Goal: Information Seeking & Learning: Learn about a topic

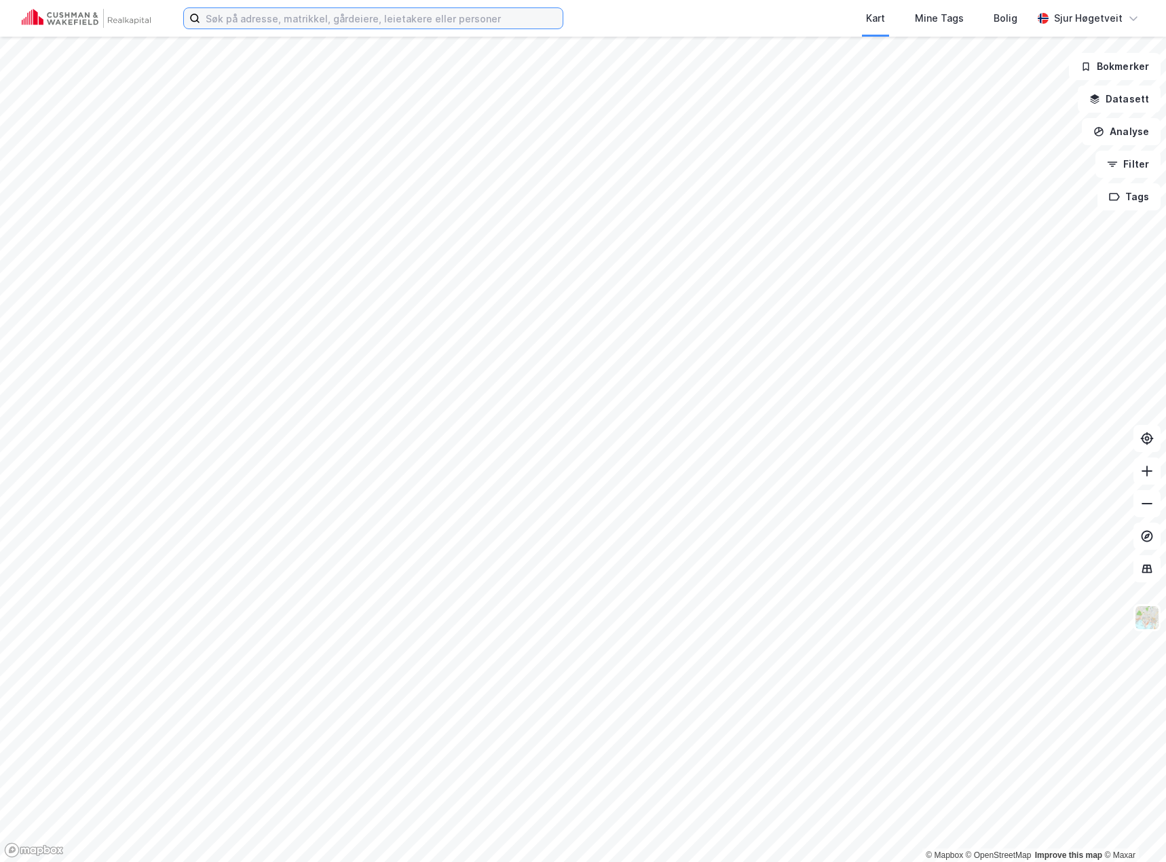
click at [247, 27] on input at bounding box center [381, 18] width 362 height 20
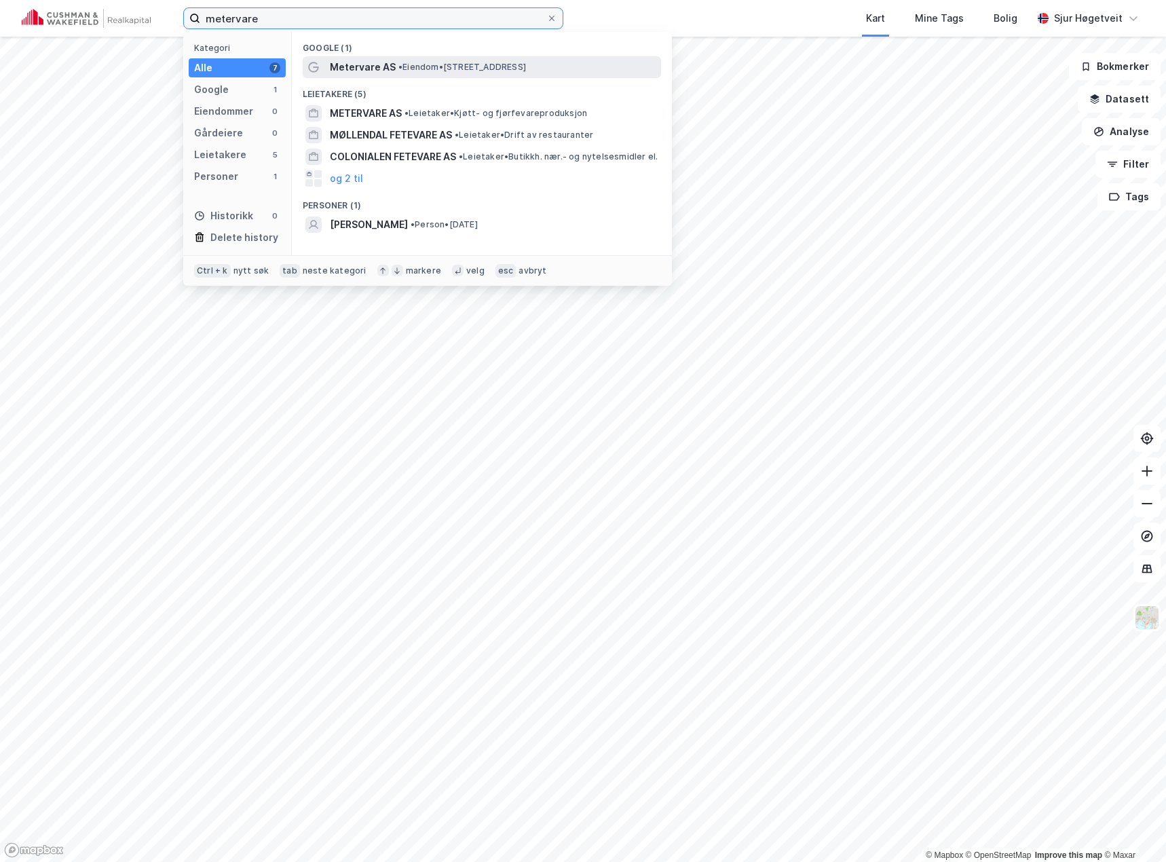
type input "metervare"
click at [398, 62] on span "•" at bounding box center [400, 67] width 4 height 10
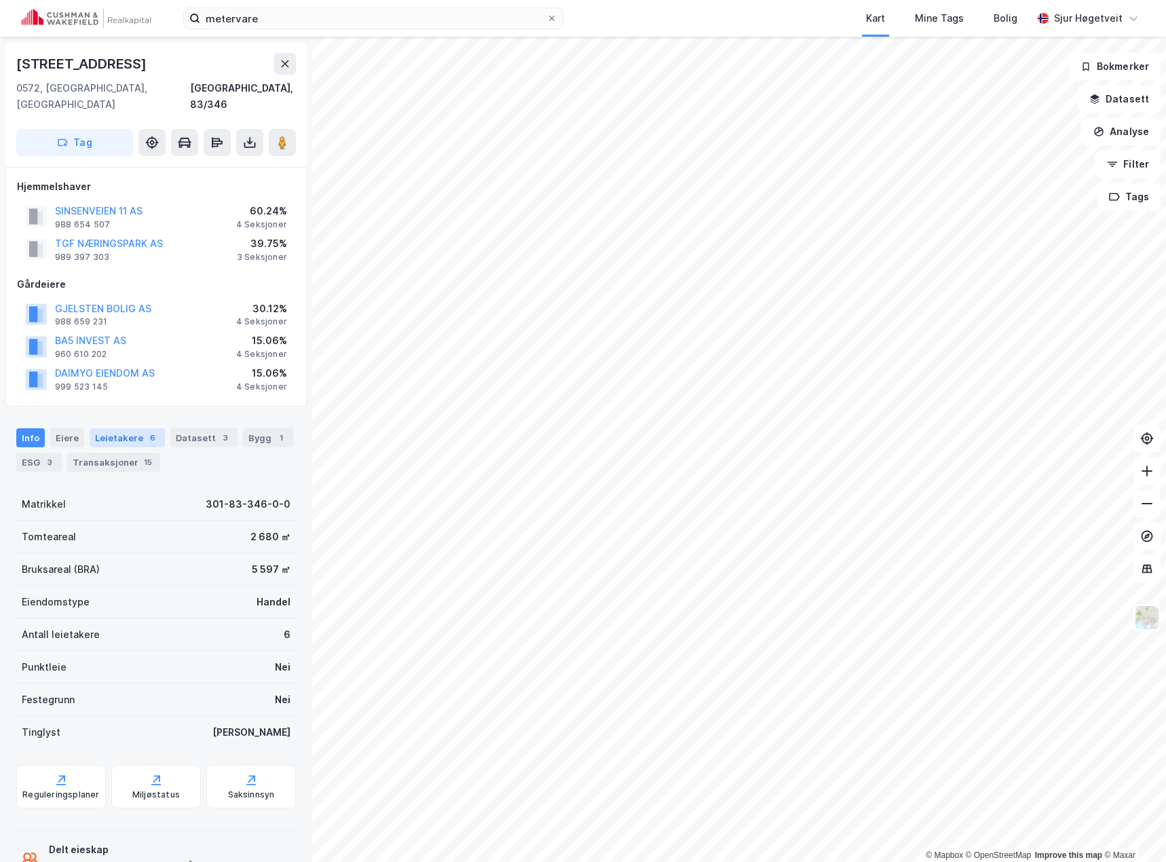
click at [132, 428] on div "Leietakere 6" at bounding box center [127, 437] width 75 height 19
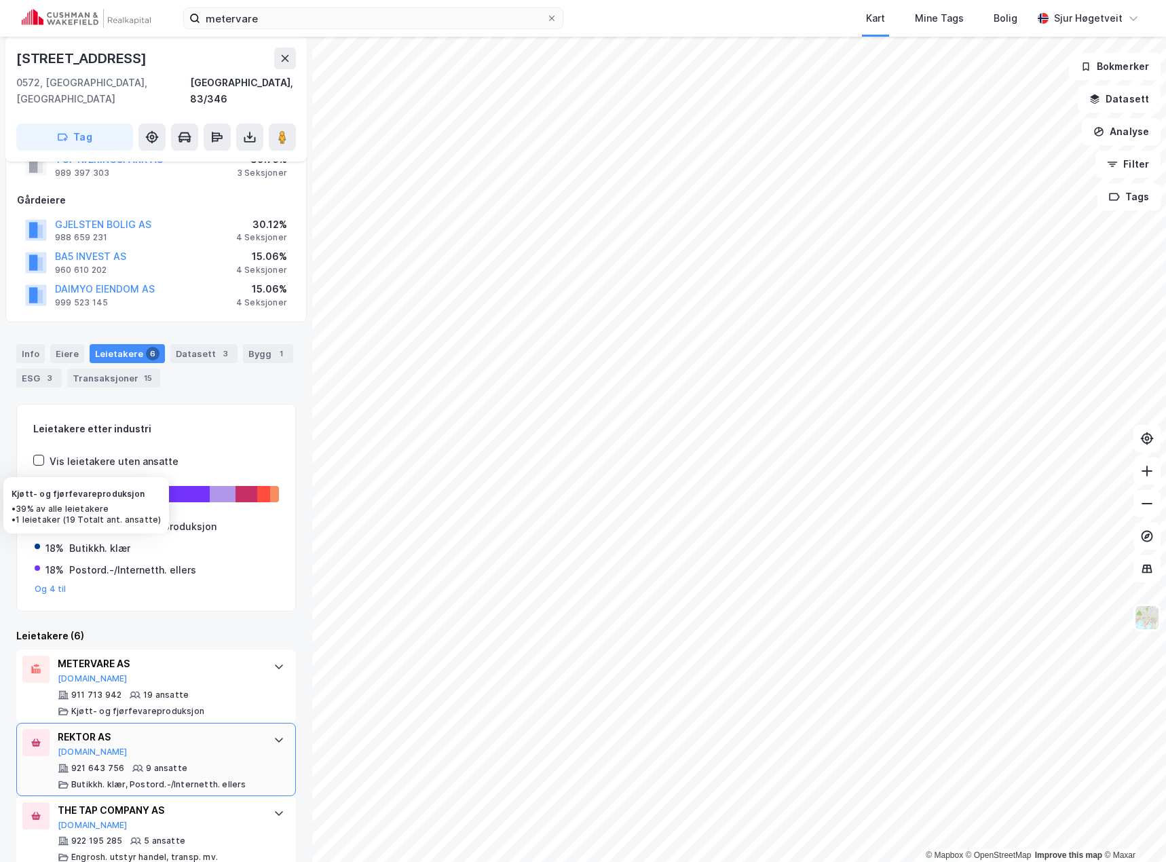
scroll to position [271, 0]
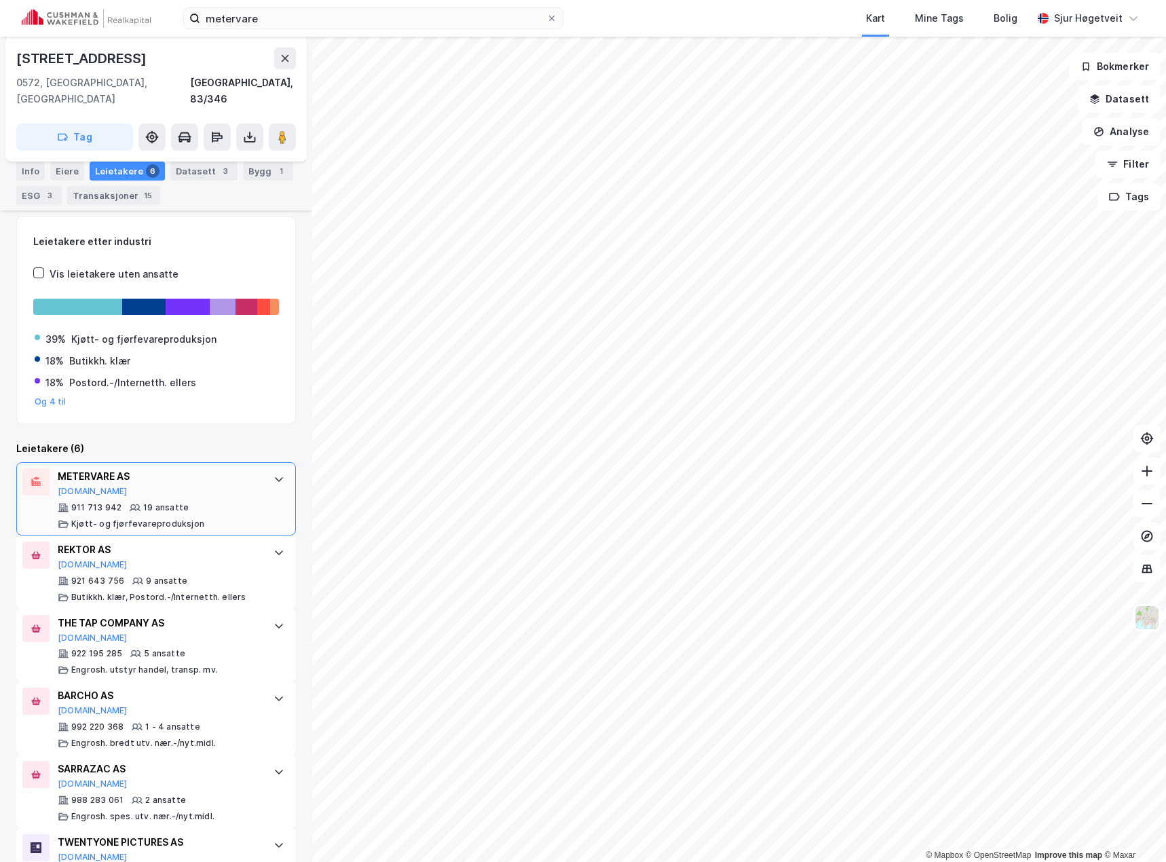
click at [210, 483] on div "METERVARE AS [DOMAIN_NAME] 911 713 942 19 ansatte Kjøtt- og fjørfevareproduksjon" at bounding box center [159, 498] width 202 height 61
